Goal: Navigation & Orientation: Find specific page/section

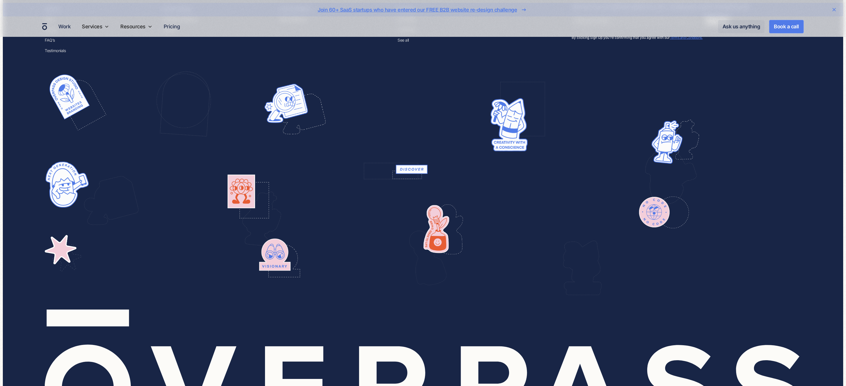
scroll to position [2338, 0]
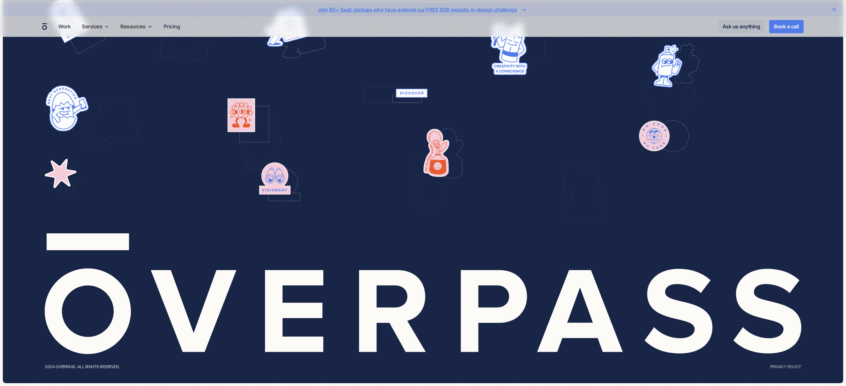
click at [835, 11] on icon at bounding box center [834, 9] width 7 height 7
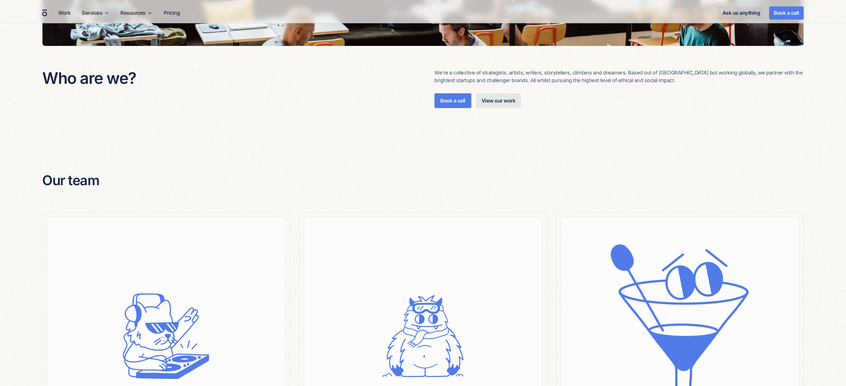
scroll to position [173, 0]
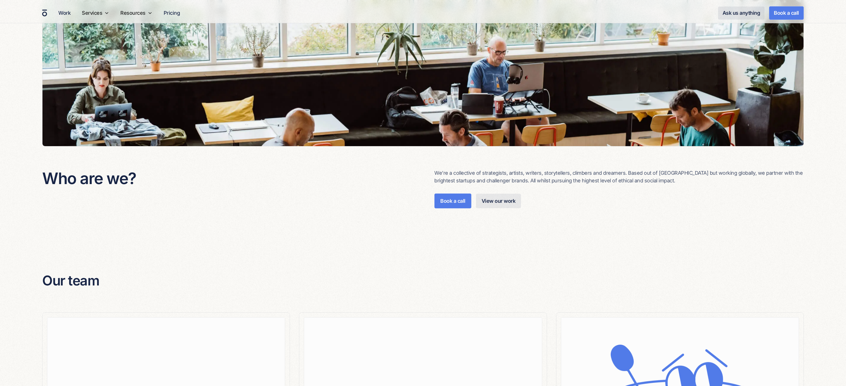
click at [491, 191] on div "We’re a collective of strategists, artists, writers, storytellers, climbers and…" at bounding box center [620, 188] width 370 height 39
click at [489, 199] on link "View our work" at bounding box center [498, 199] width 45 height 14
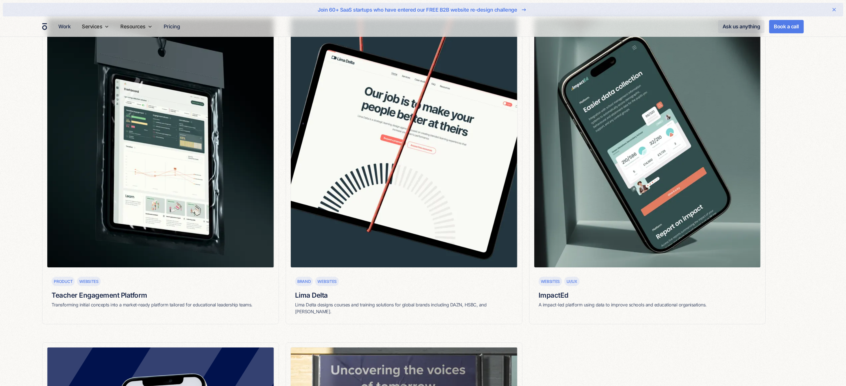
scroll to position [763, 0]
